Goal: Obtain resource: Download file/media

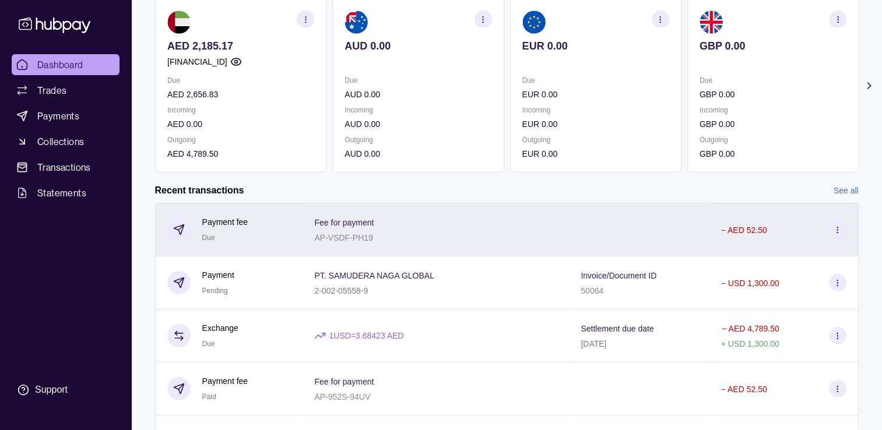
scroll to position [117, 0]
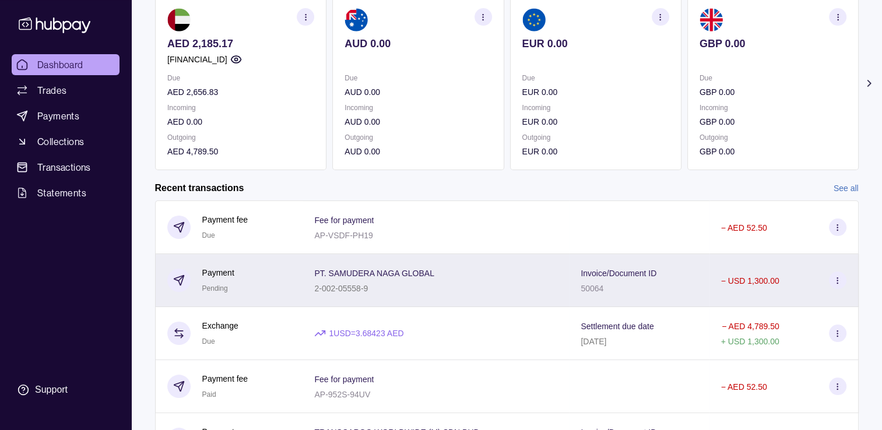
click at [656, 288] on div "50064" at bounding box center [618, 288] width 76 height 14
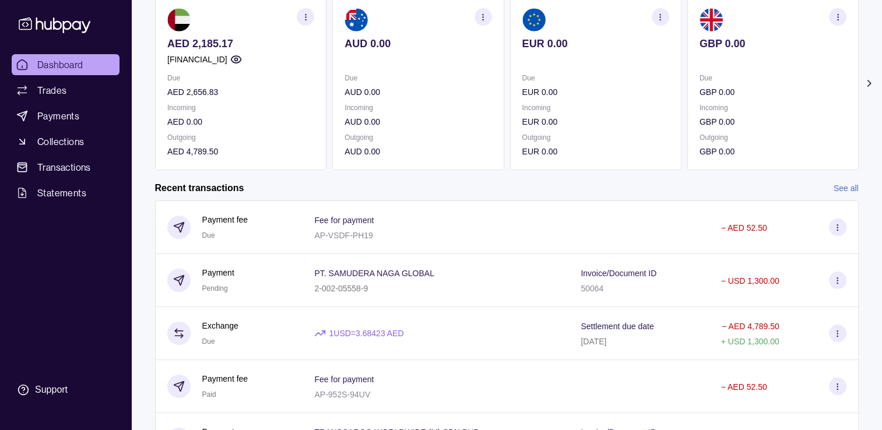
click at [284, 169] on html "Dashboard Trades Payments Collections Transactions Statements Support S Hello, …" at bounding box center [441, 193] width 882 height 620
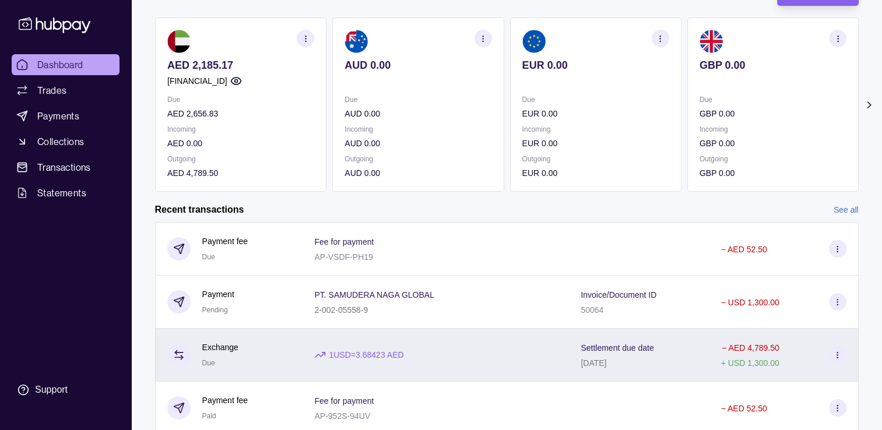
scroll to position [75, 0]
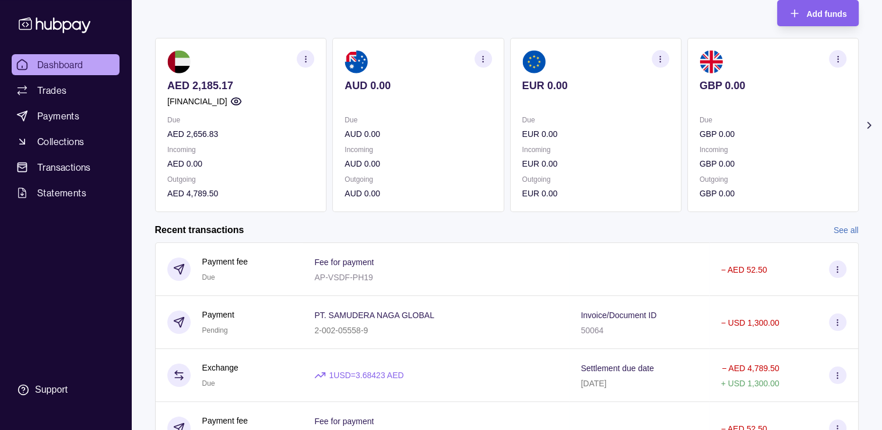
click at [456, 71] on section at bounding box center [417, 61] width 147 height 23
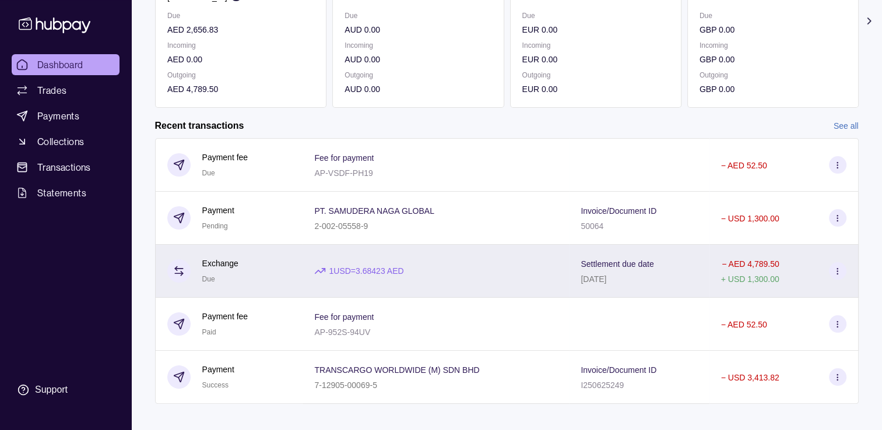
scroll to position [191, 0]
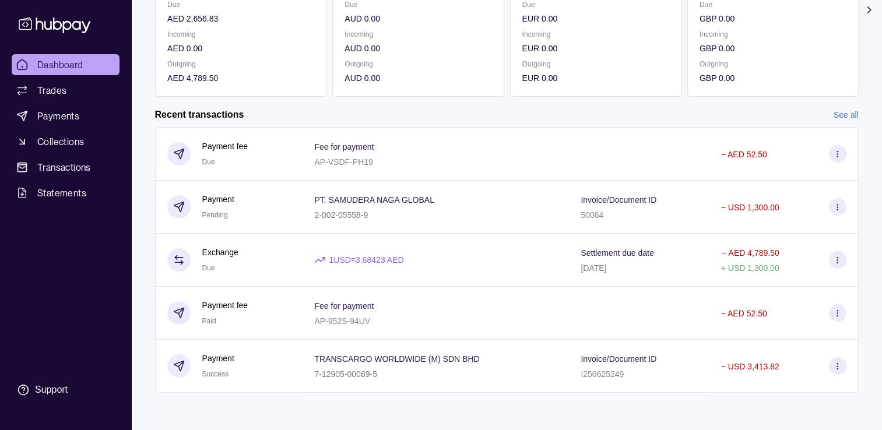
click at [826, 112] on div "Recent transactions See all" at bounding box center [506, 114] width 703 height 13
click at [839, 112] on link "See all" at bounding box center [845, 114] width 25 height 13
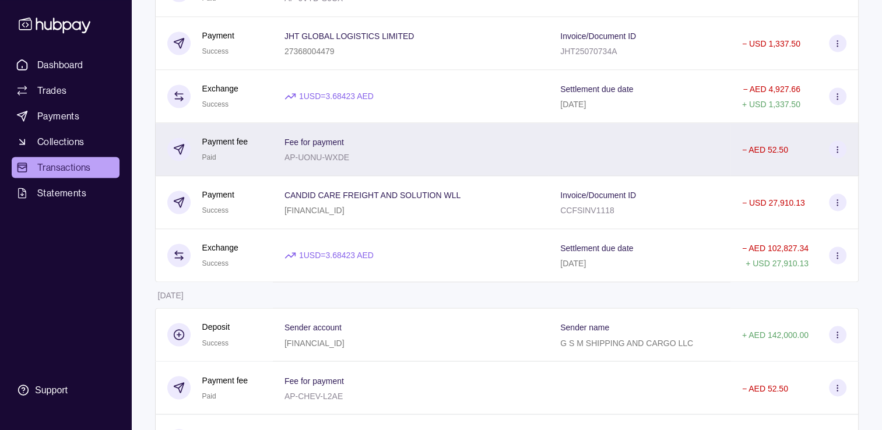
scroll to position [1865, 0]
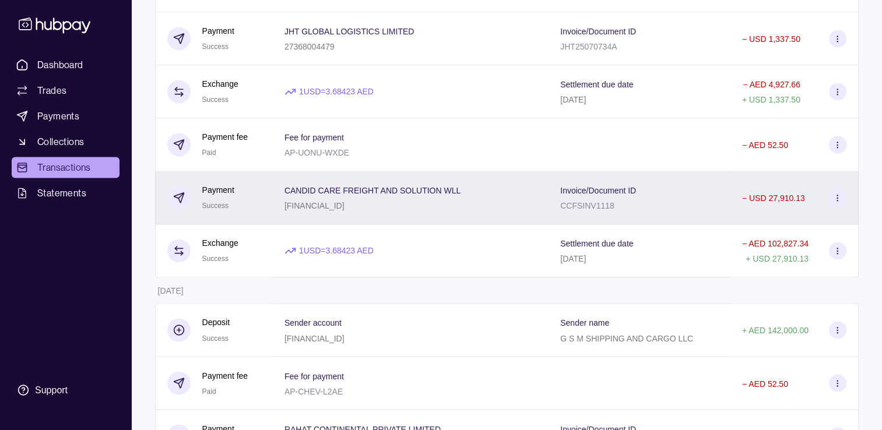
click at [365, 210] on div "CANDID CARE FREIGHT AND SOLUTION WLL [FINANCIAL_ID]" at bounding box center [372, 197] width 176 height 29
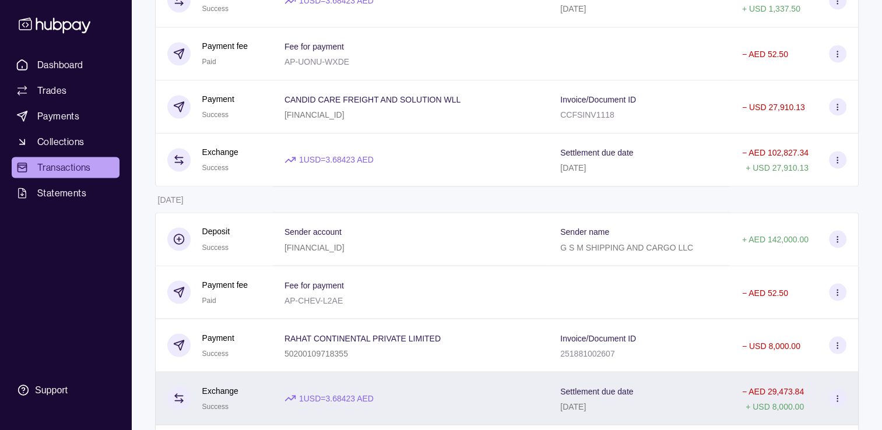
scroll to position [2040, 0]
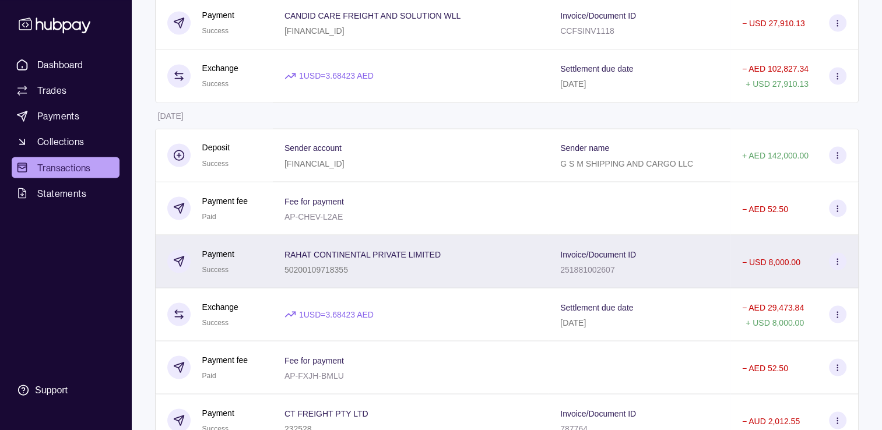
click at [343, 274] on p "50200109718355" at bounding box center [316, 269] width 64 height 9
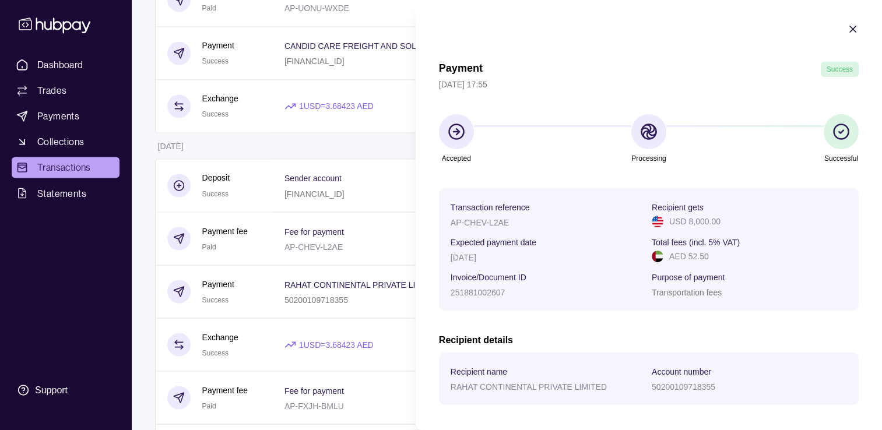
scroll to position [1923, 0]
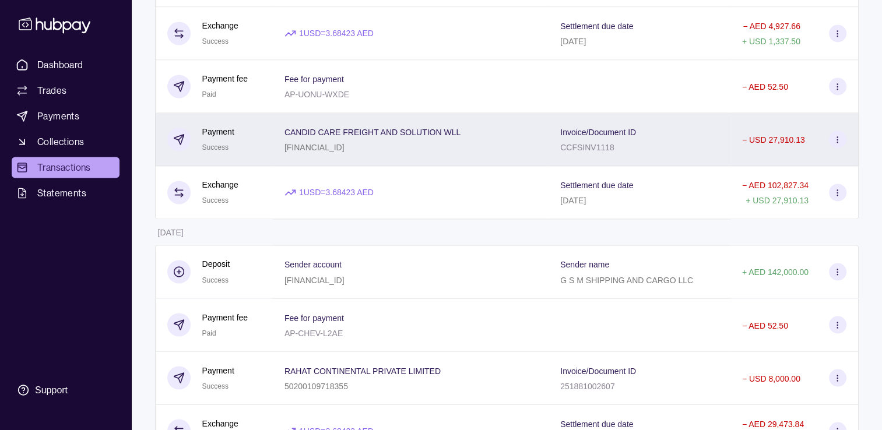
click at [323, 152] on div "CANDID CARE FREIGHT AND SOLUTION WLL [FINANCIAL_ID]" at bounding box center [372, 139] width 176 height 29
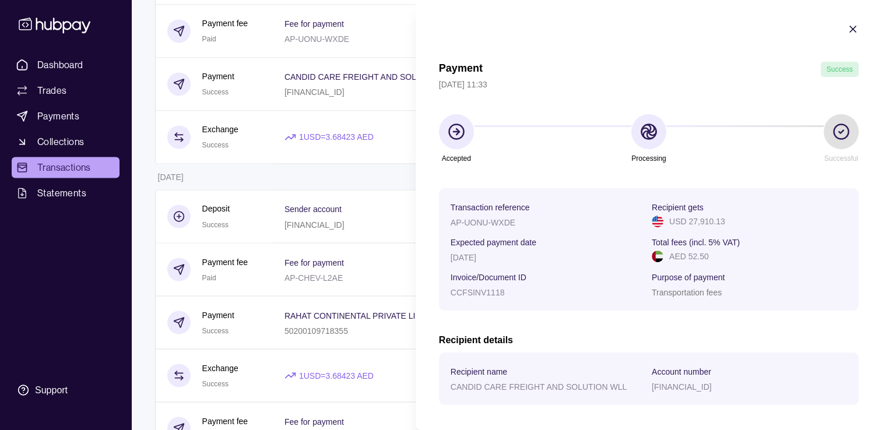
scroll to position [1982, 0]
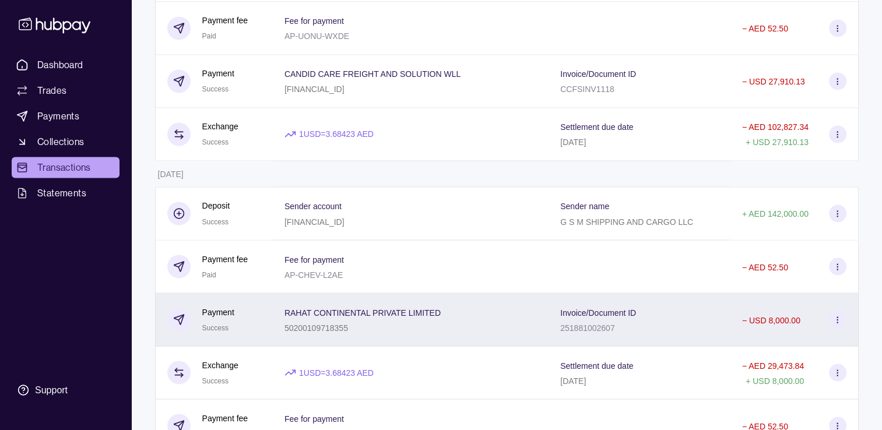
click at [296, 334] on div "50200109718355" at bounding box center [362, 327] width 156 height 14
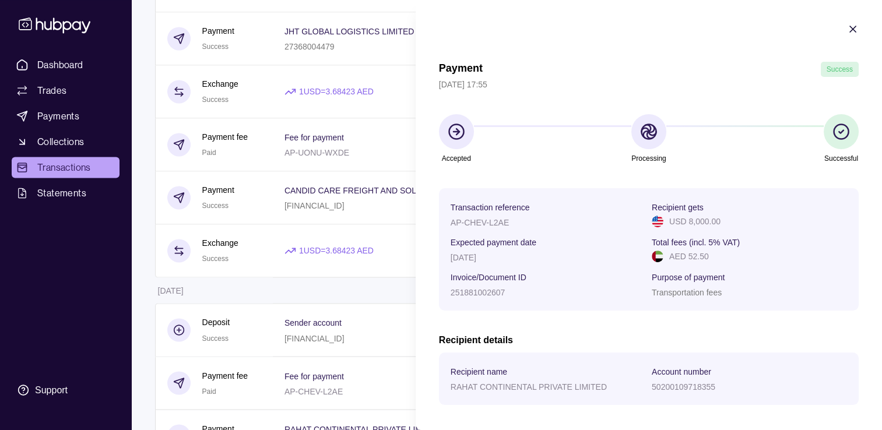
scroll to position [1807, 0]
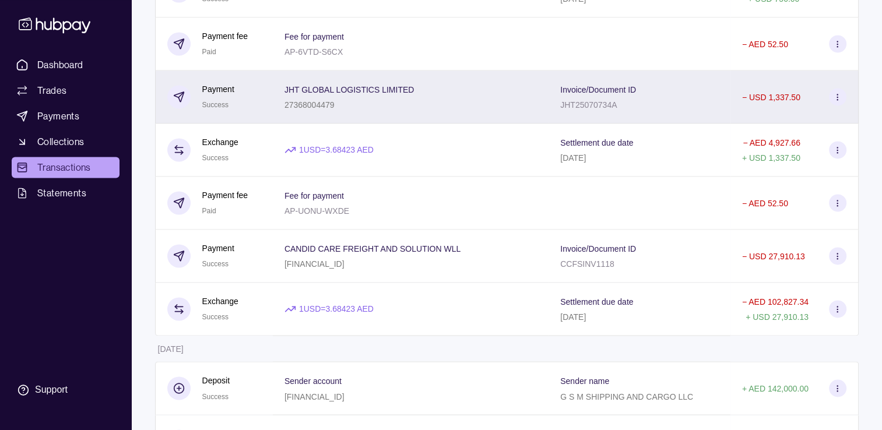
click at [301, 96] on span "JHT GLOBAL LOGISTICS LIMITED" at bounding box center [349, 89] width 130 height 14
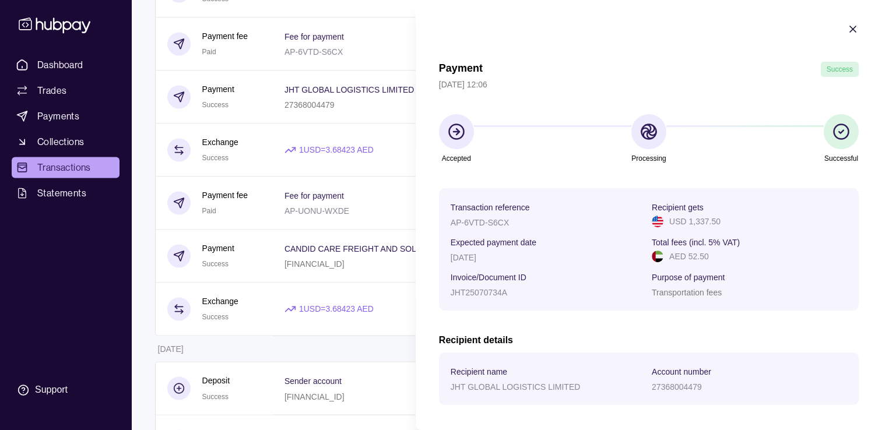
scroll to position [1748, 0]
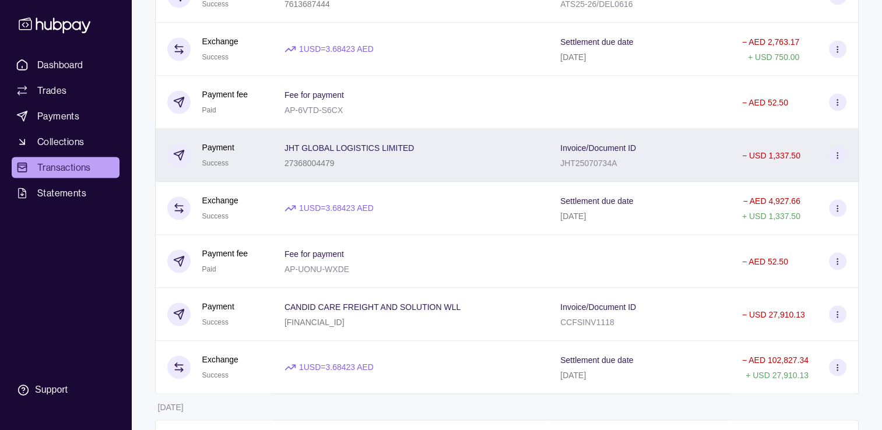
click at [305, 168] on p "27368004479" at bounding box center [309, 163] width 50 height 9
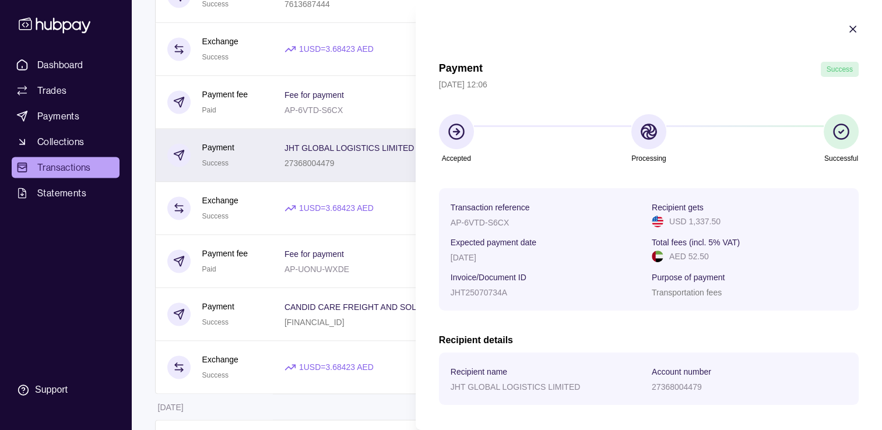
scroll to position [1690, 0]
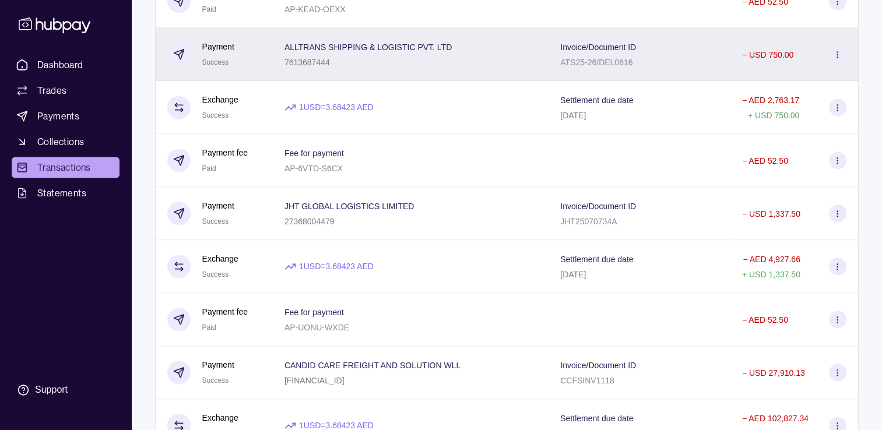
click at [300, 71] on html "Dashboard Trades Payments Collections Transactions Statements Support S Hello, …" at bounding box center [441, 42] width 882 height 3464
click at [304, 67] on div "7613687444" at bounding box center [367, 62] width 167 height 14
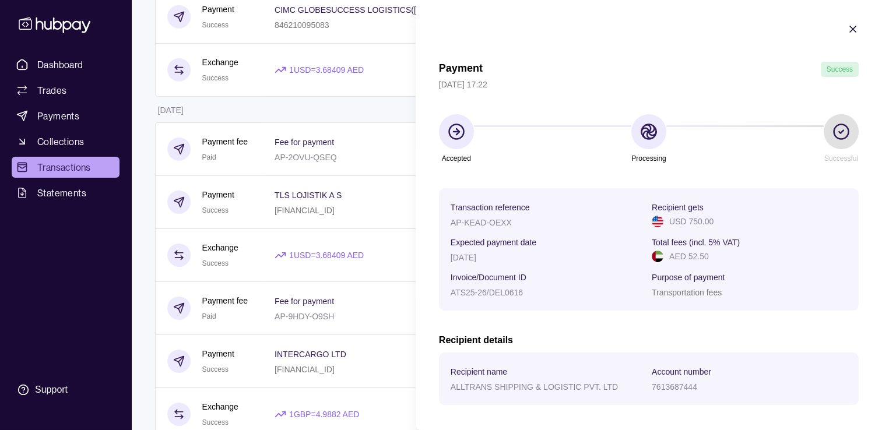
scroll to position [3837, 0]
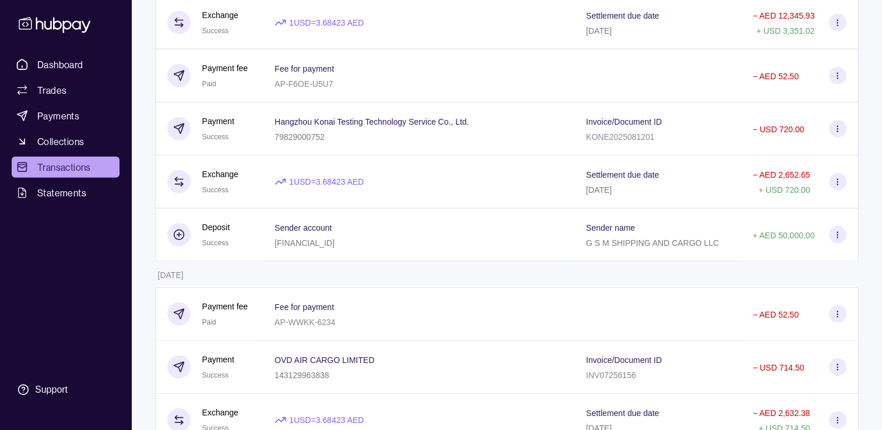
scroll to position [2788, 0]
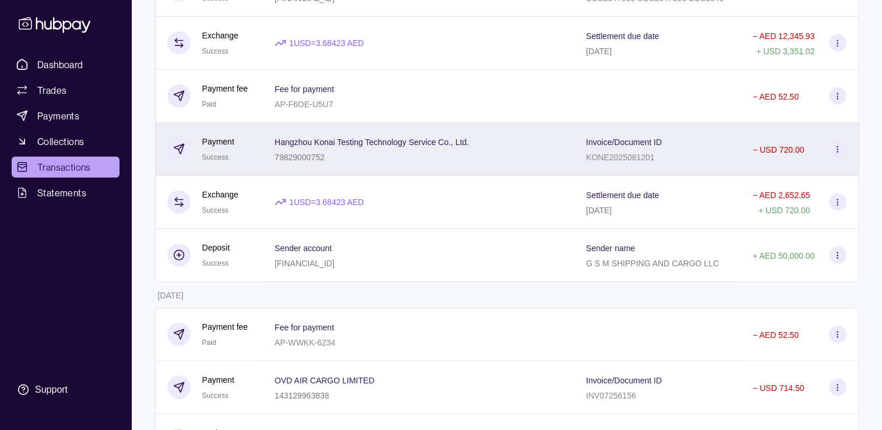
click at [352, 149] on span "Hangzhou Konai Testing Technology Service Co., Ltd." at bounding box center [372, 142] width 194 height 14
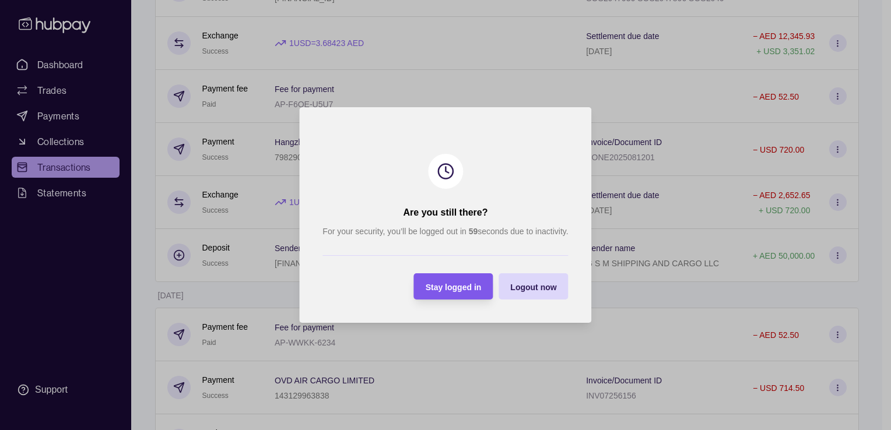
click at [438, 290] on span "Stay logged in" at bounding box center [453, 287] width 56 height 9
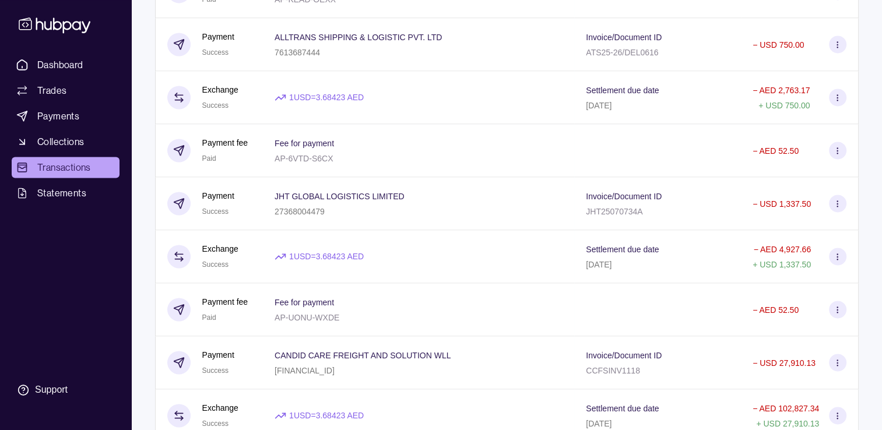
scroll to position [1681, 0]
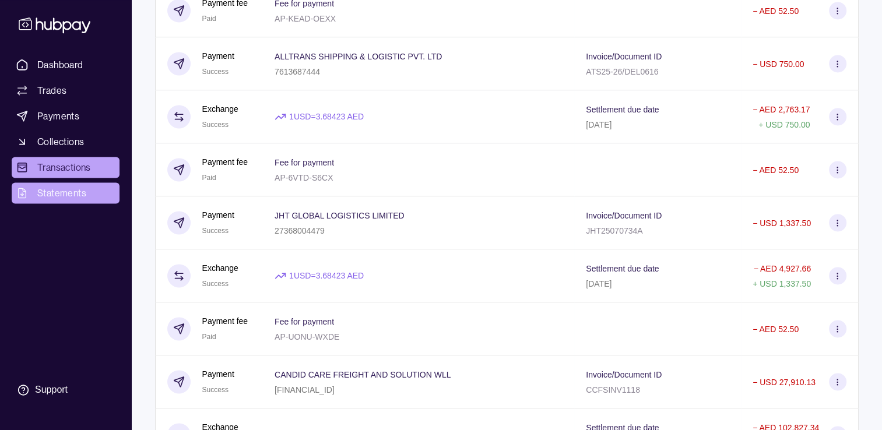
click at [37, 195] on link "Statements" at bounding box center [66, 192] width 108 height 21
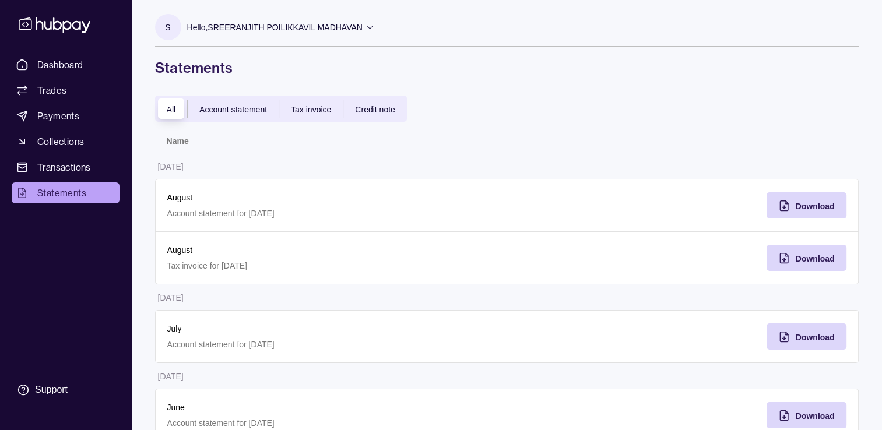
scroll to position [58, 0]
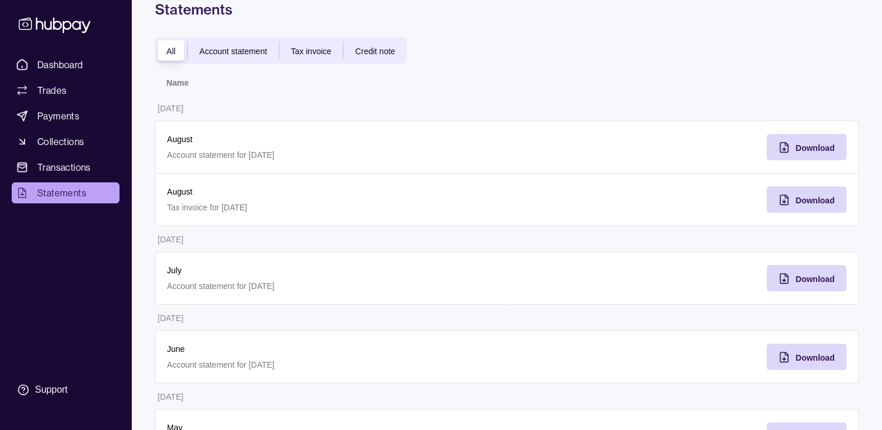
click at [204, 52] on span "Account statement" at bounding box center [233, 51] width 68 height 9
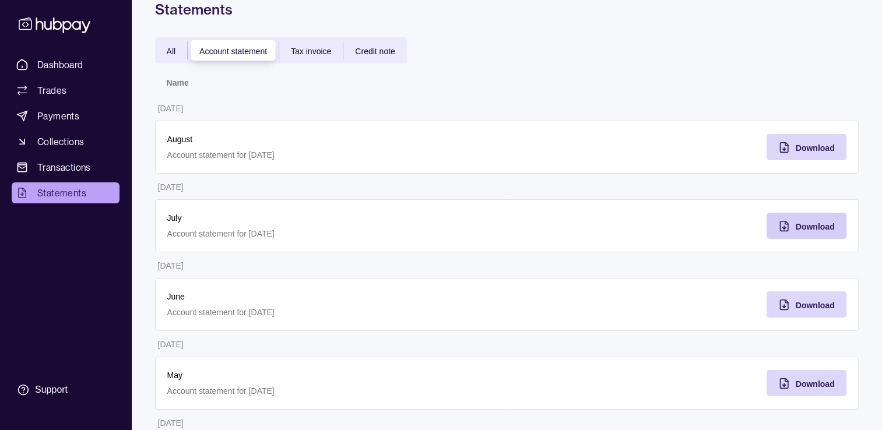
click at [779, 234] on div "Download" at bounding box center [798, 226] width 74 height 26
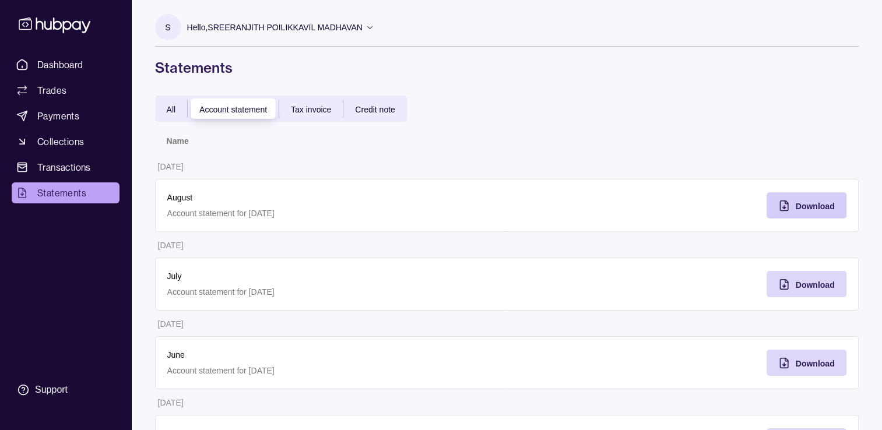
click at [803, 211] on div "Download" at bounding box center [815, 206] width 39 height 14
click at [161, 111] on div "All" at bounding box center [171, 109] width 33 height 14
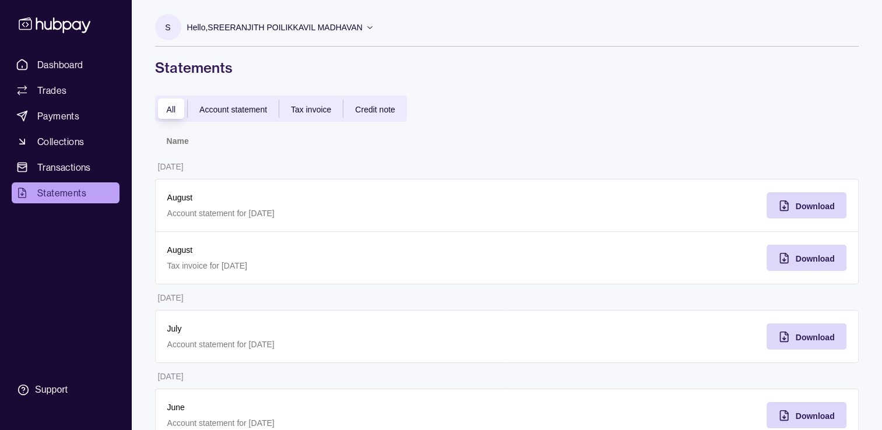
click at [163, 111] on div "All" at bounding box center [171, 109] width 33 height 14
click at [212, 207] on p "Account statement for [DATE]" at bounding box center [331, 213] width 328 height 13
click at [803, 202] on span "Download" at bounding box center [815, 206] width 39 height 9
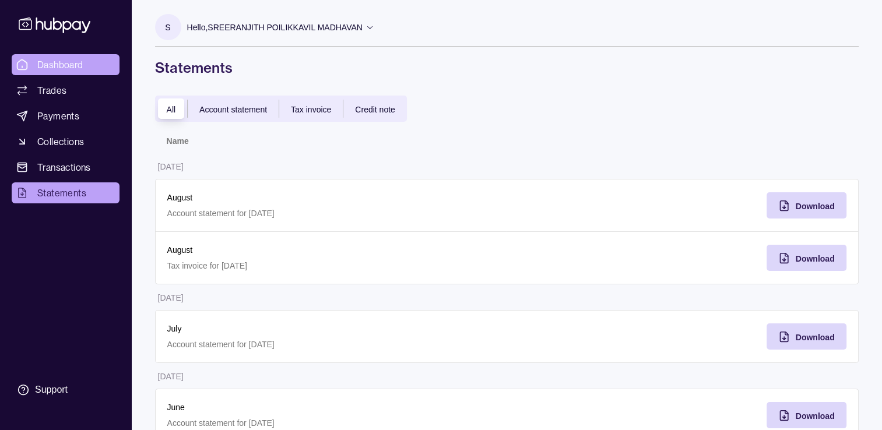
click at [50, 59] on span "Dashboard" at bounding box center [60, 65] width 46 height 14
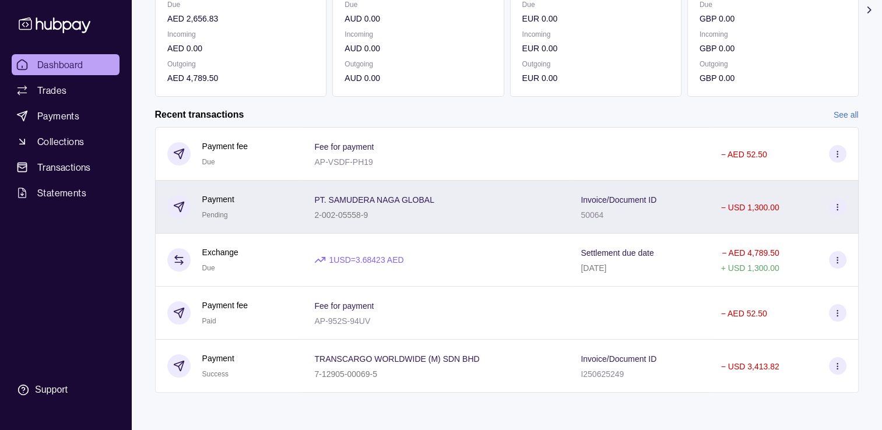
scroll to position [191, 0]
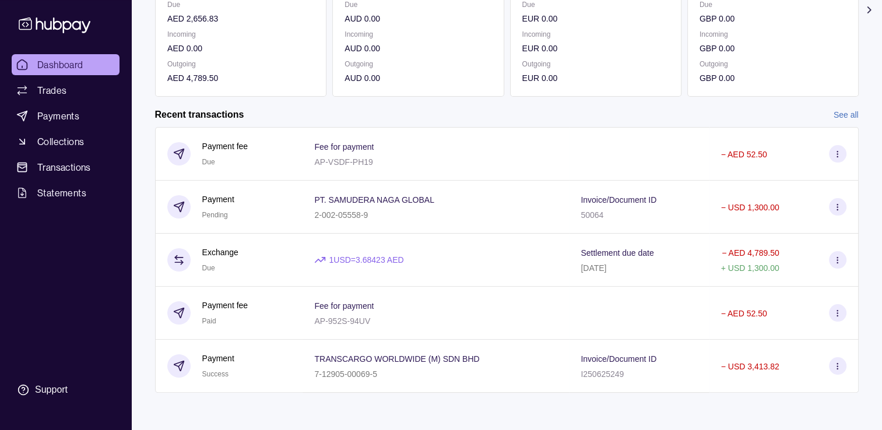
click at [835, 114] on link "See all" at bounding box center [845, 114] width 25 height 13
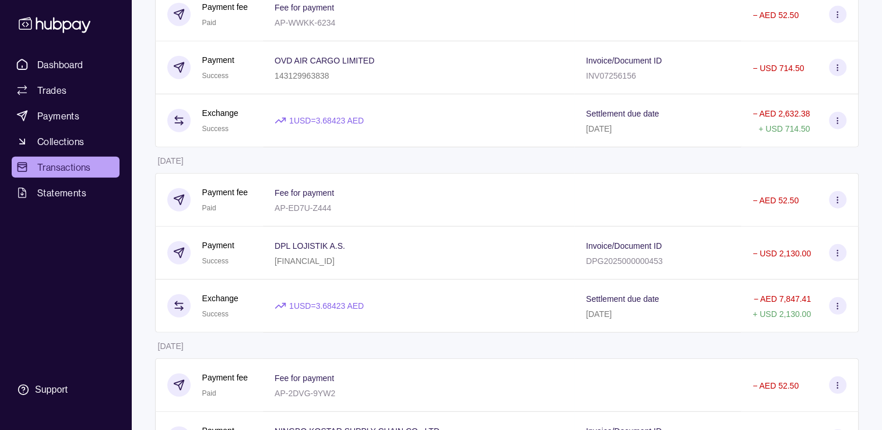
scroll to position [3171, 0]
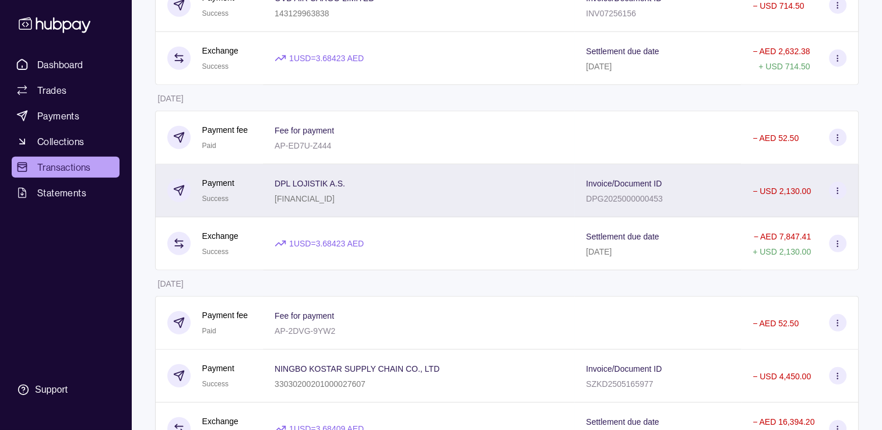
click at [487, 205] on div "DPL LOJISTIK A.S. [FINANCIAL_ID]" at bounding box center [419, 190] width 288 height 29
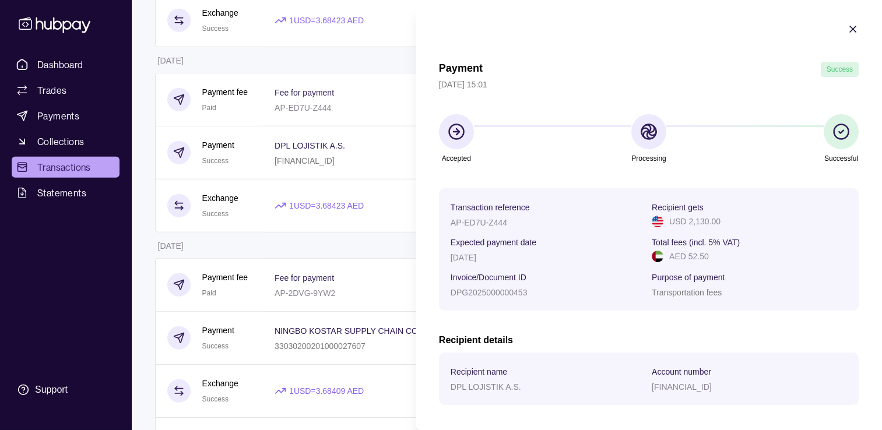
scroll to position [3229, 0]
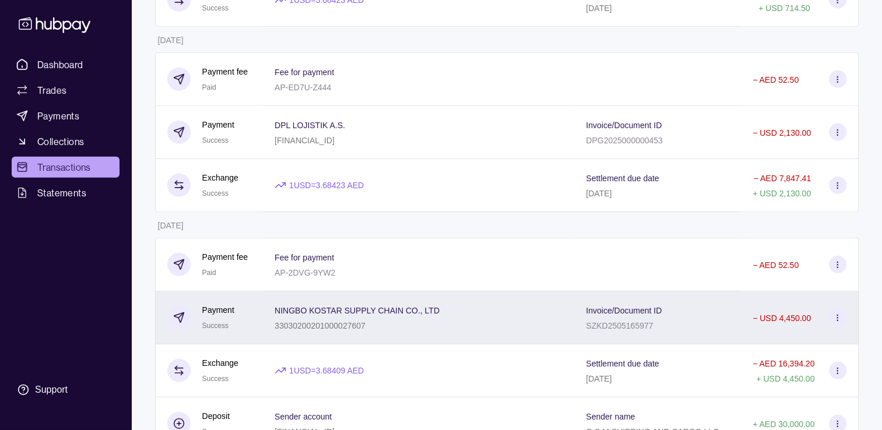
click at [312, 330] on p "33030200201000027607" at bounding box center [320, 325] width 91 height 9
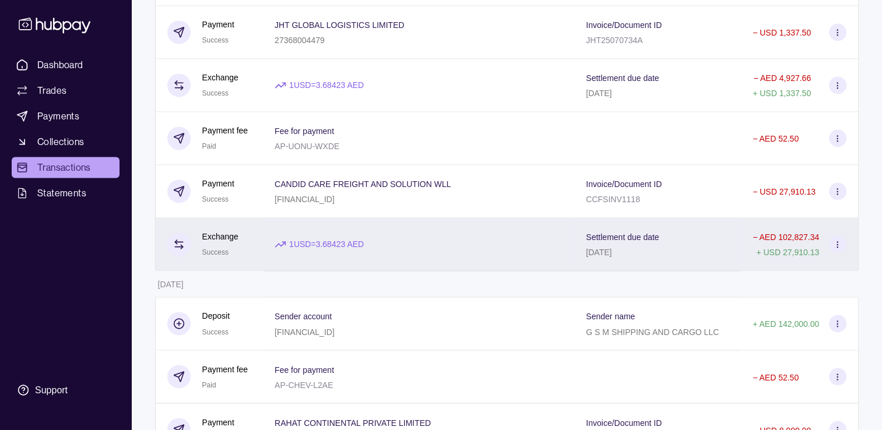
scroll to position [1713, 0]
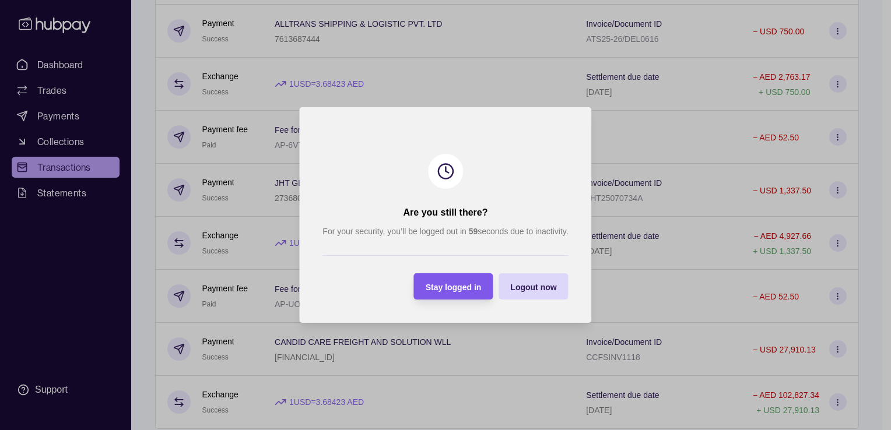
click at [435, 281] on div "Stay logged in" at bounding box center [453, 287] width 56 height 14
click at [467, 288] on span "Stay logged in" at bounding box center [453, 287] width 56 height 9
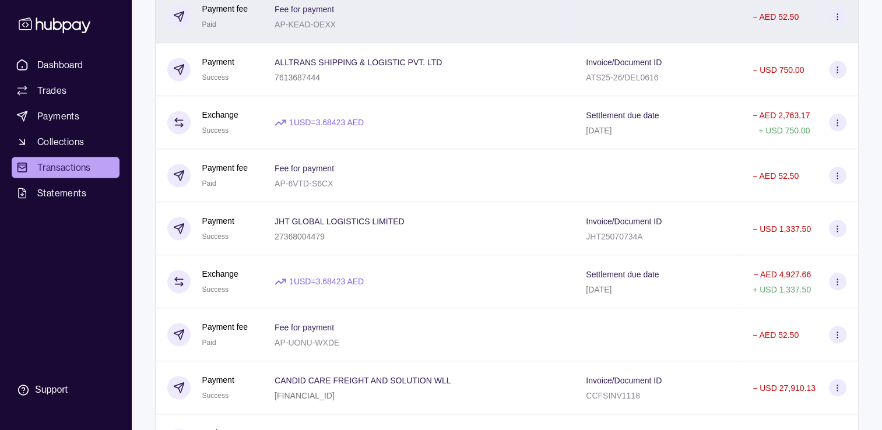
scroll to position [1655, 0]
